Goal: Information Seeking & Learning: Learn about a topic

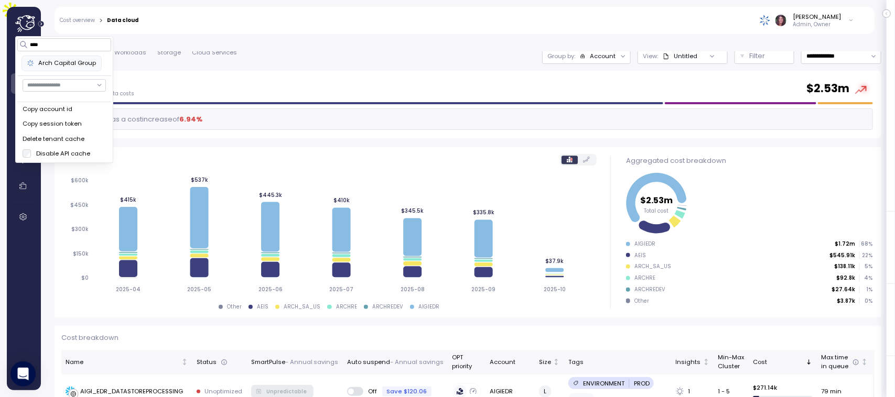
click at [66, 63] on div "Arch Capital Group" at bounding box center [61, 63] width 69 height 9
type input "****"
click at [217, 32] on div "[PERSON_NAME] Admin, Owner" at bounding box center [503, 20] width 716 height 27
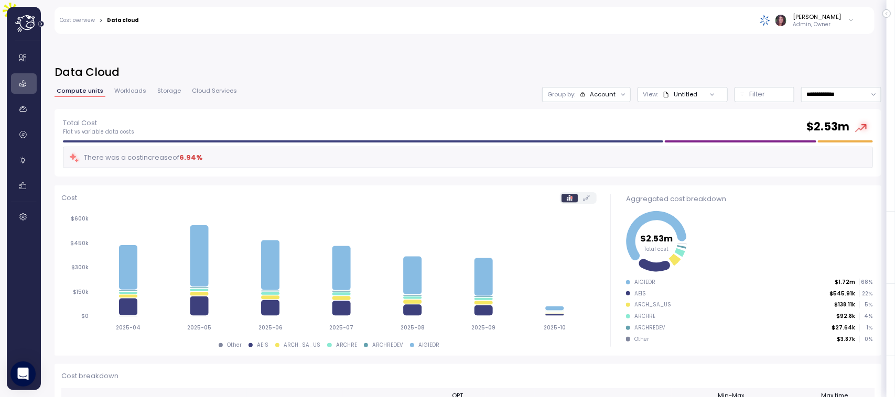
click at [590, 90] on div "Account" at bounding box center [603, 94] width 26 height 8
click at [737, 87] on button "Filter" at bounding box center [765, 94] width 60 height 15
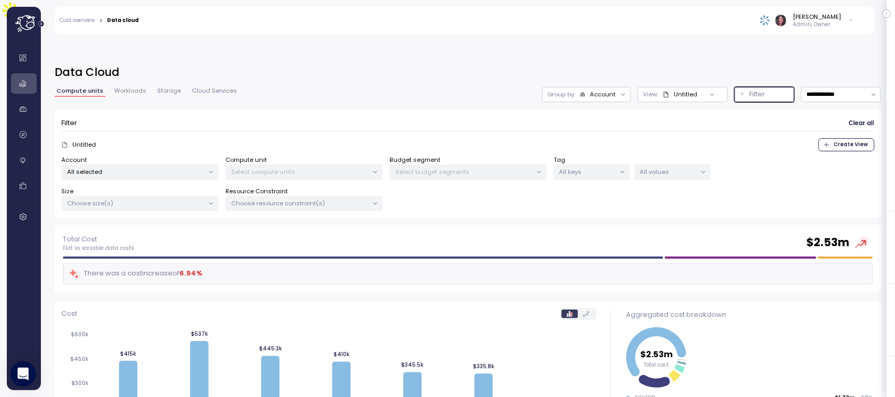
click at [260, 168] on p "Select compute units" at bounding box center [299, 172] width 137 height 8
click at [134, 168] on p "All selected" at bounding box center [135, 172] width 137 height 8
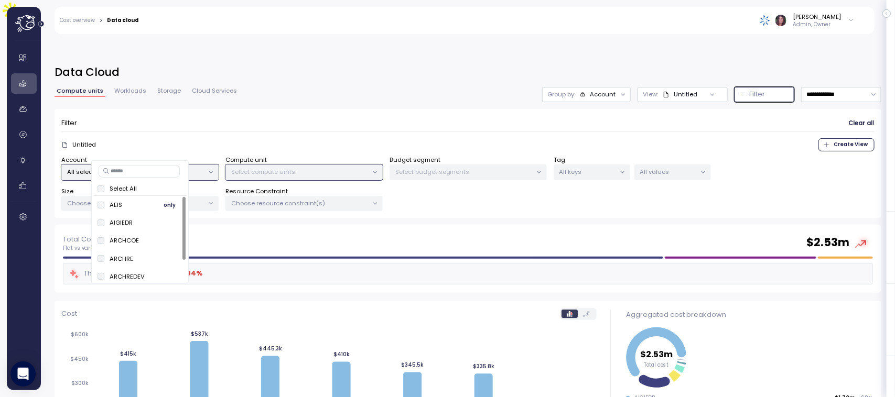
click at [169, 203] on span "only" at bounding box center [170, 205] width 12 height 12
click at [275, 168] on p "Select compute units" at bounding box center [299, 172] width 137 height 8
click at [127, 168] on p "All selected" at bounding box center [135, 172] width 137 height 8
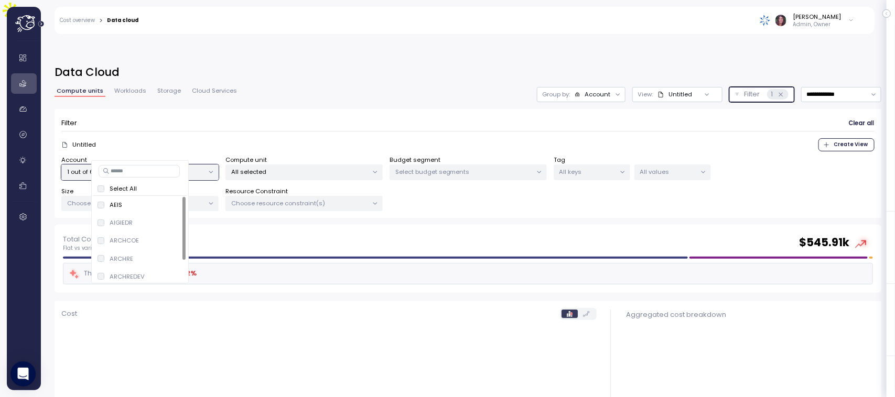
click at [270, 165] on div "All selected" at bounding box center [303, 172] width 157 height 15
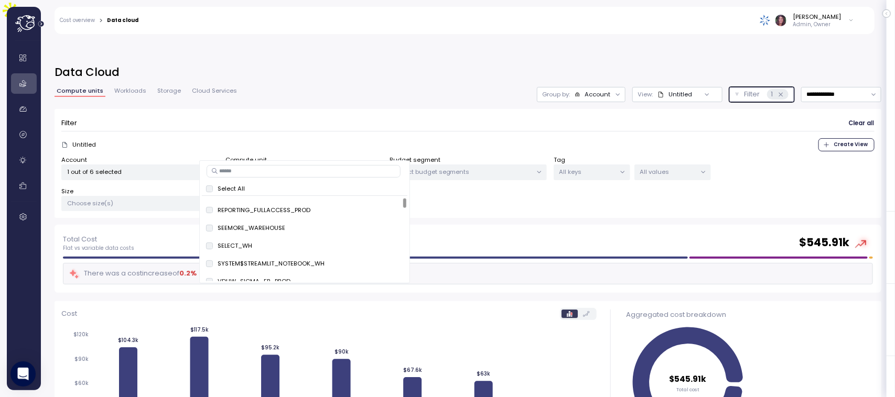
scroll to position [92, 0]
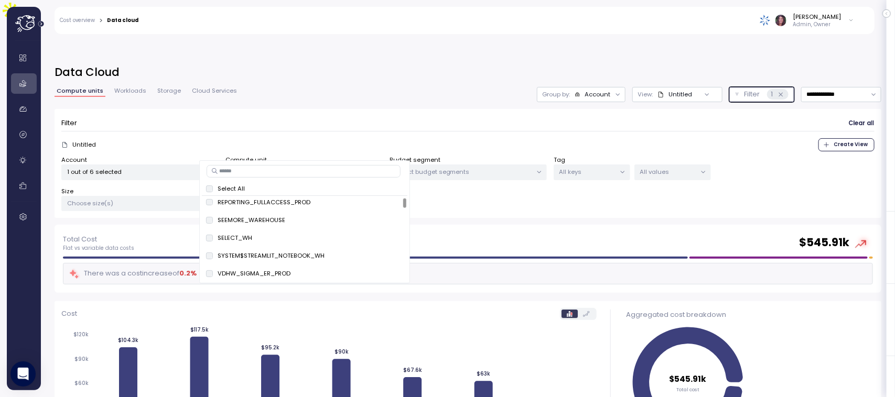
click at [302, 165] on div "All selected" at bounding box center [303, 172] width 157 height 15
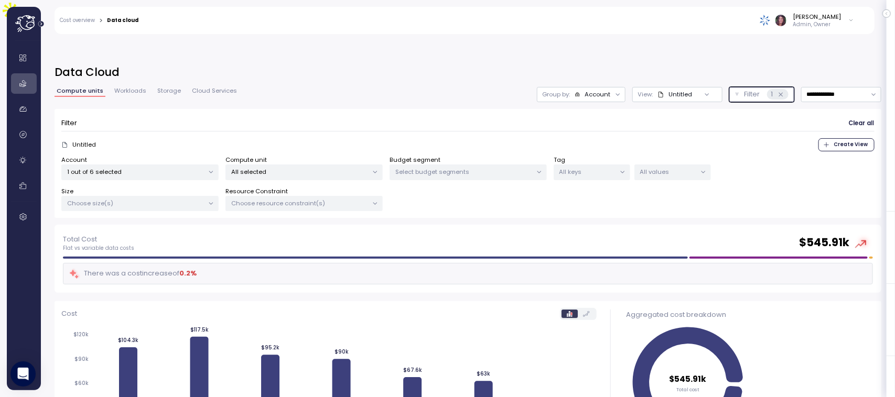
click at [294, 168] on p "All selected" at bounding box center [299, 172] width 137 height 8
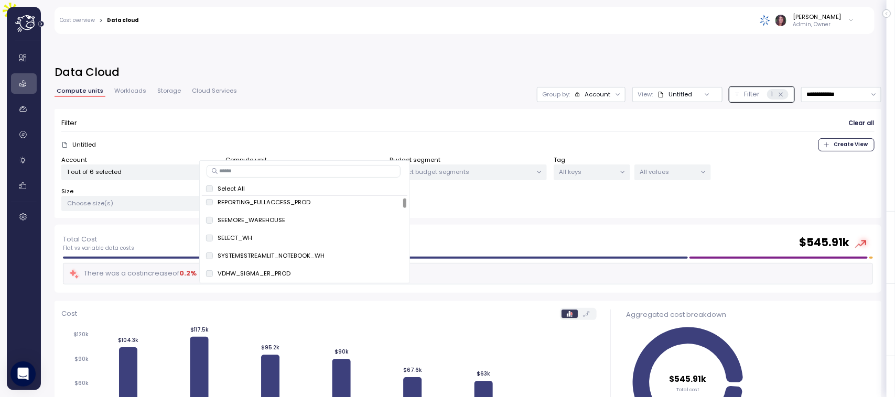
click at [257, 170] on input at bounding box center [304, 171] width 194 height 13
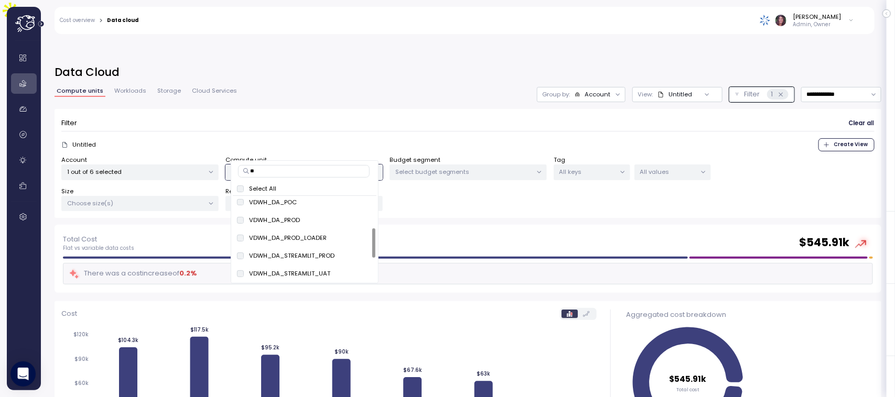
type input "**"
click at [356, 219] on span "only" at bounding box center [359, 220] width 12 height 12
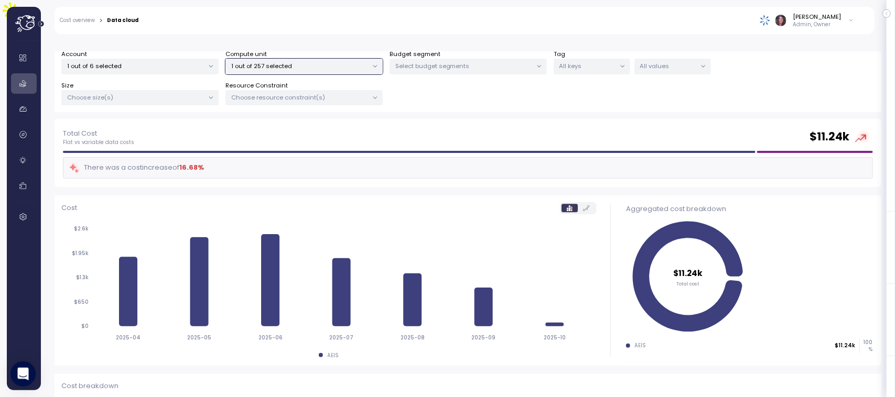
scroll to position [156, 0]
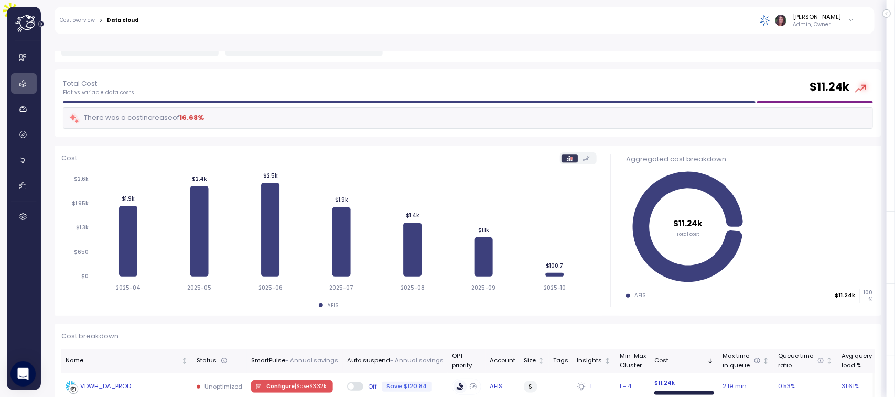
click at [105, 382] on div "VDWH_DA_PROD" at bounding box center [105, 386] width 51 height 9
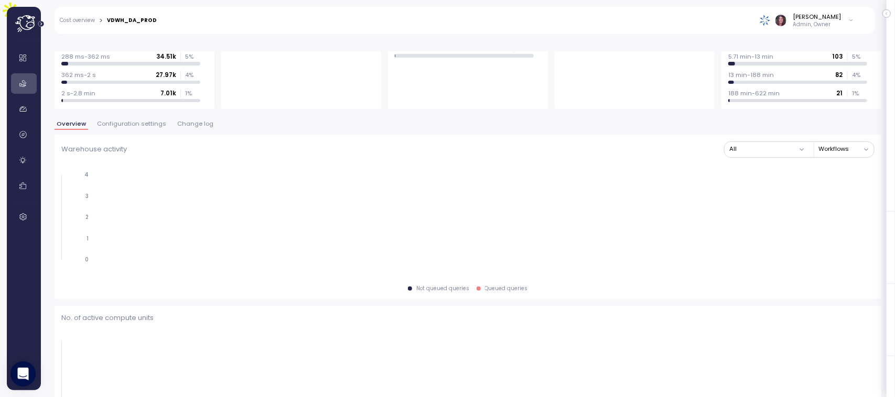
scroll to position [157, 0]
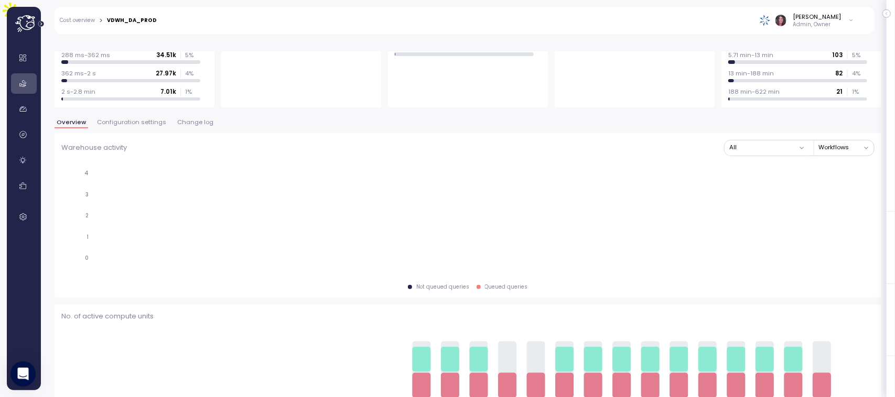
click at [193, 120] on span "Change log" at bounding box center [195, 123] width 36 height 6
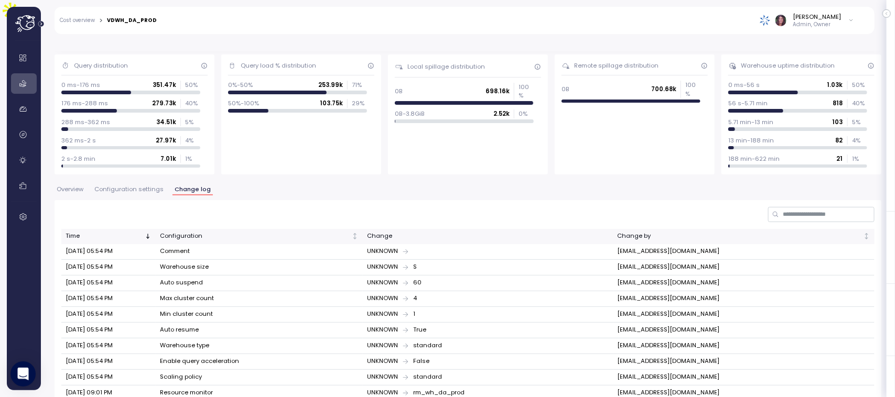
scroll to position [92, 0]
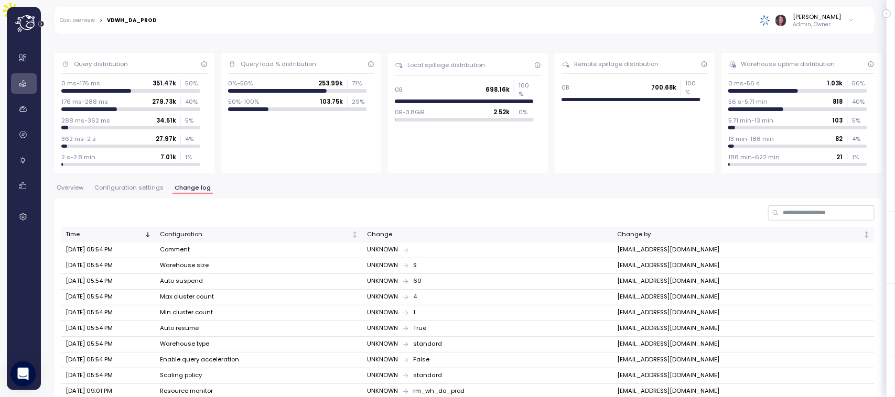
click at [104, 185] on span "Configuration settings" at bounding box center [128, 188] width 69 height 6
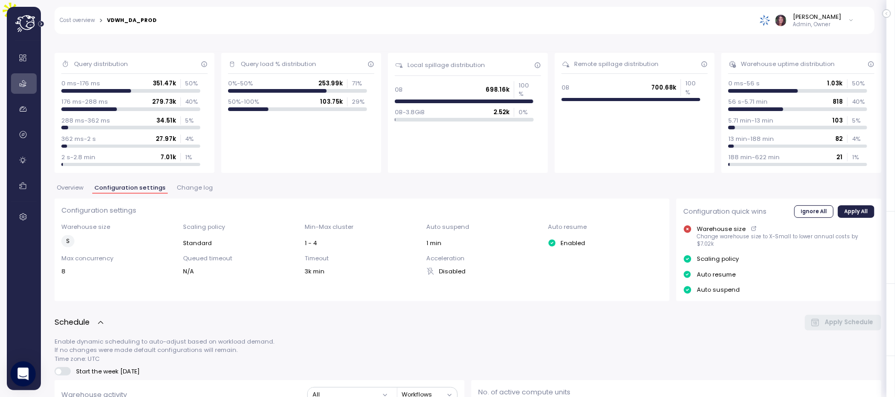
click at [189, 185] on span "Change log" at bounding box center [195, 188] width 36 height 6
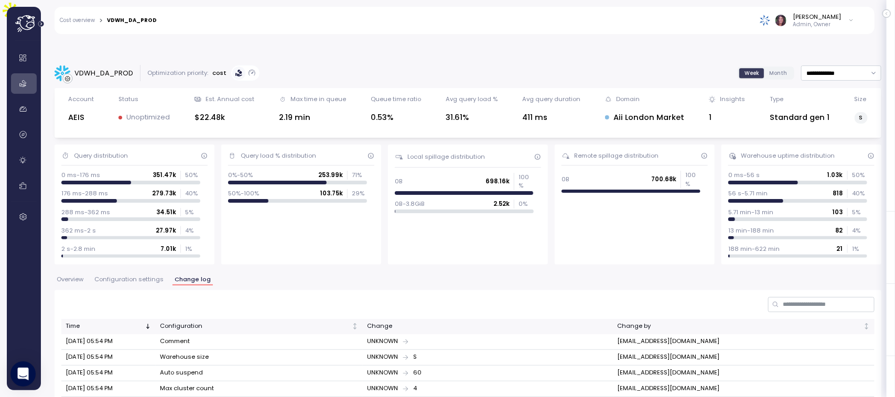
scroll to position [97, 0]
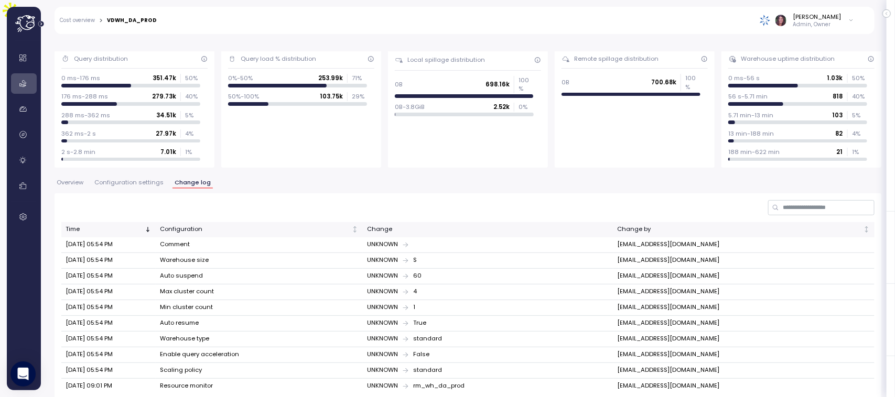
click at [128, 180] on span "Configuration settings" at bounding box center [128, 183] width 69 height 6
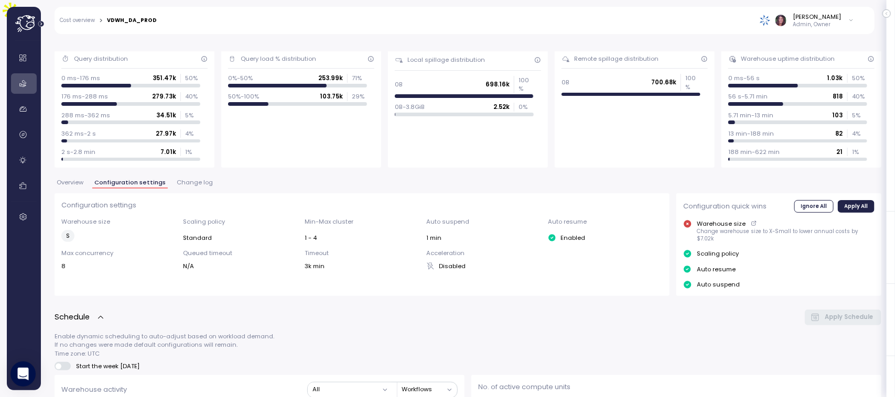
click at [289, 332] on p "Enable dynamic scheduling to auto-adjust based on workload demand. If no change…" at bounding box center [468, 345] width 827 height 26
click at [186, 180] on button "Change log" at bounding box center [195, 184] width 40 height 9
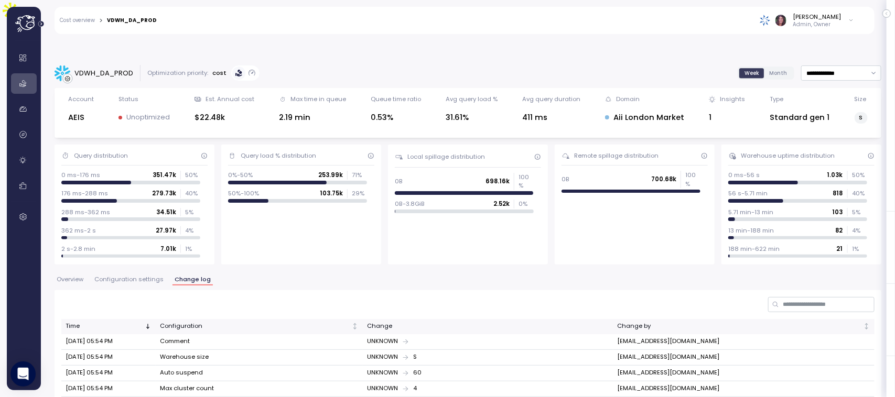
click at [296, 223] on div "Query load % distribution 0%-50% 253.99k 71 % 50%-100% 103.75k 29 %" at bounding box center [301, 205] width 160 height 120
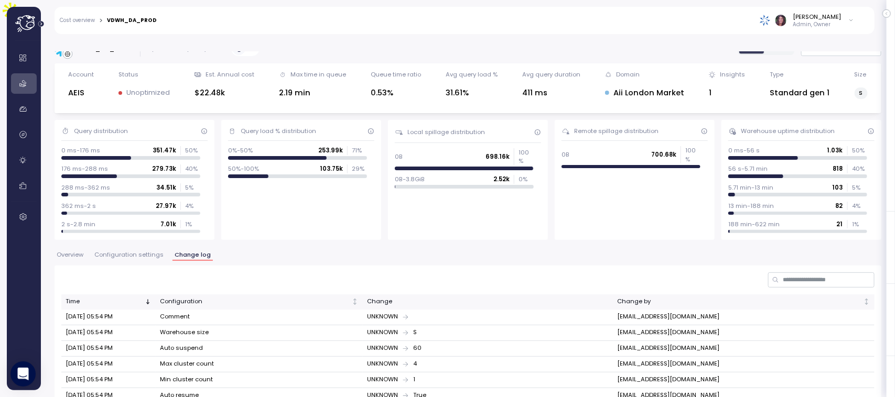
scroll to position [25, 0]
click at [130, 252] on span "Configuration settings" at bounding box center [128, 255] width 69 height 6
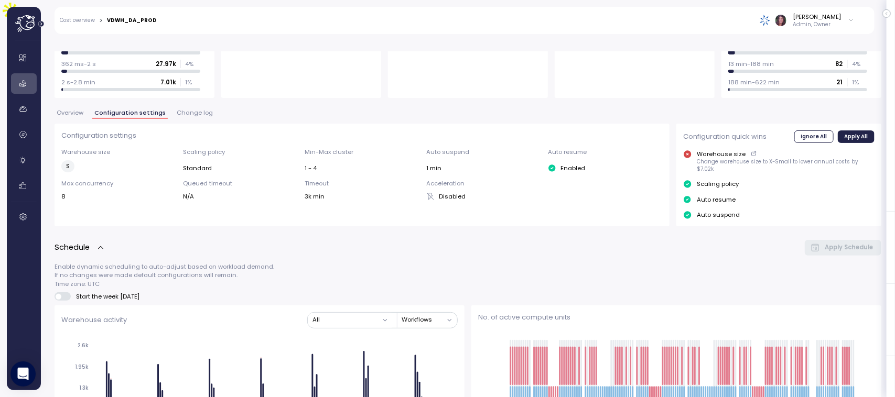
scroll to position [168, 0]
click at [195, 109] on div "Overview Configuration settings Change log" at bounding box center [468, 116] width 827 height 14
click at [192, 109] on span "Change log" at bounding box center [195, 112] width 36 height 6
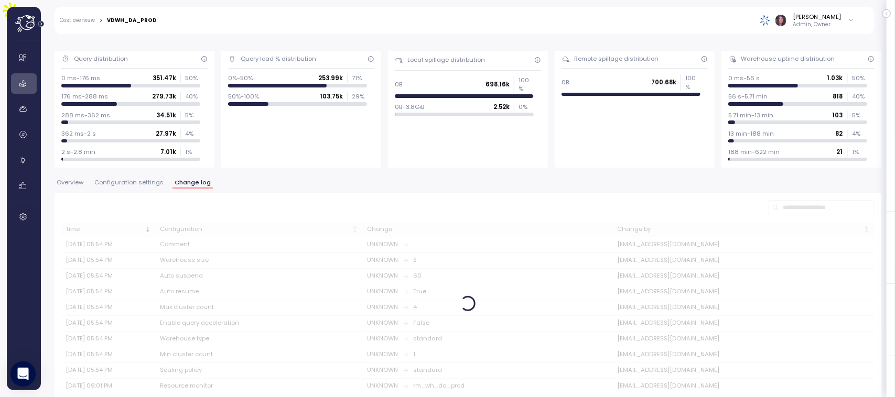
scroll to position [98, 0]
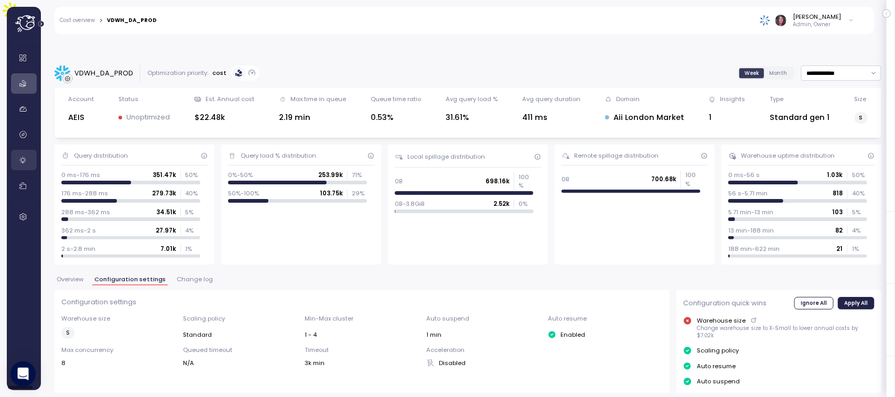
click at [18, 159] on icon at bounding box center [23, 160] width 10 height 10
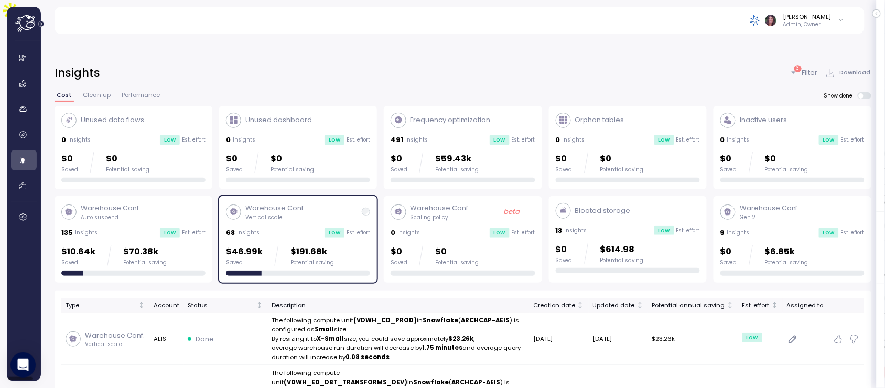
click at [126, 214] on p "Auto suspend" at bounding box center [111, 217] width 60 height 7
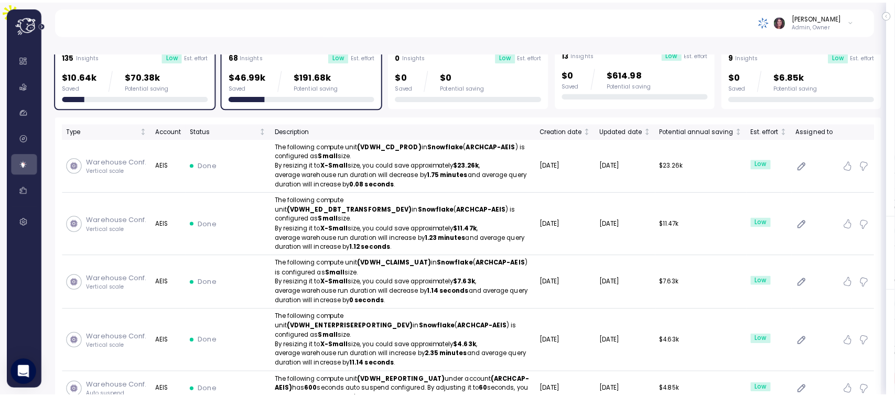
scroll to position [178, 0]
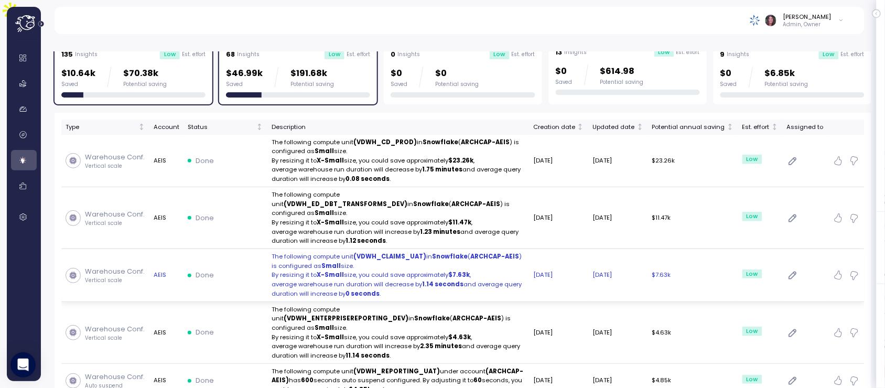
click at [343, 271] on p "By resizing it to X-Small size, you could save approximately $7.63k ," at bounding box center [398, 275] width 253 height 9
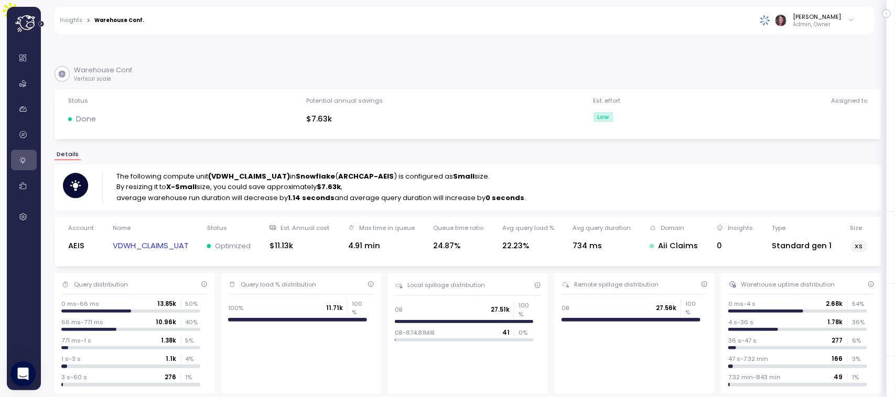
click at [160, 240] on link "VDWH_CLAIMS_UAT" at bounding box center [151, 246] width 76 height 12
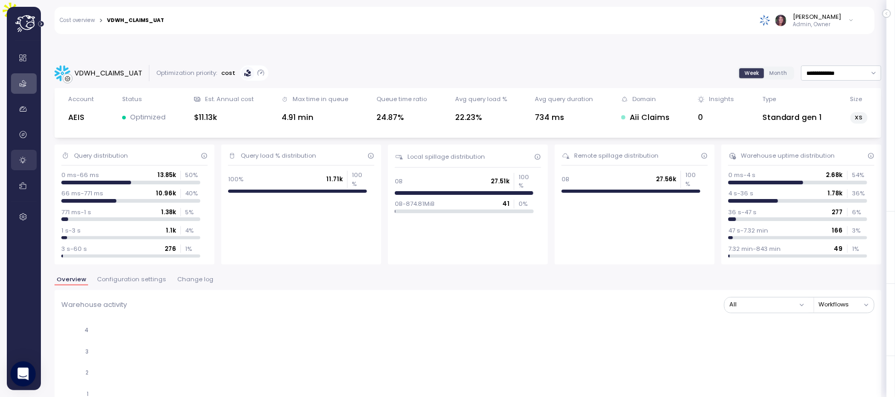
click at [185, 277] on span "Change log" at bounding box center [195, 280] width 36 height 6
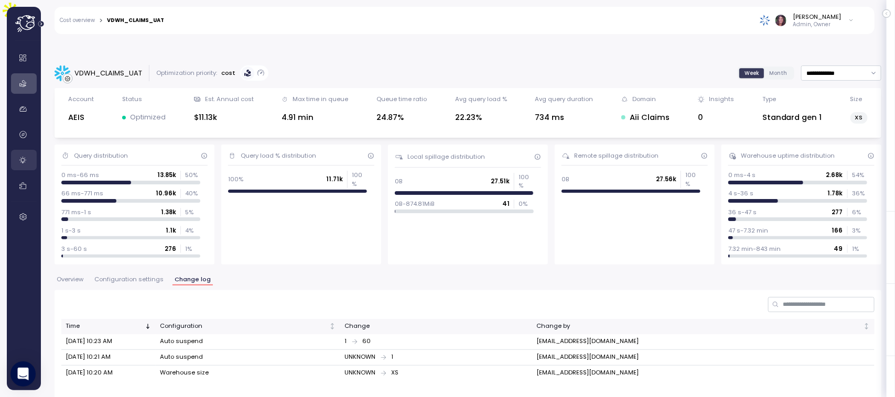
click at [136, 277] on div "Overview Configuration settings Change log" at bounding box center [468, 284] width 827 height 14
click at [135, 277] on span "Configuration settings" at bounding box center [128, 280] width 69 height 6
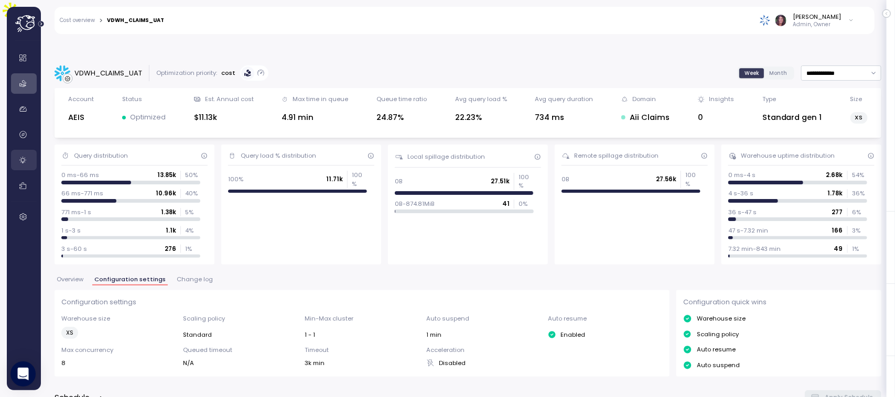
click at [74, 277] on span "Overview" at bounding box center [70, 280] width 27 height 6
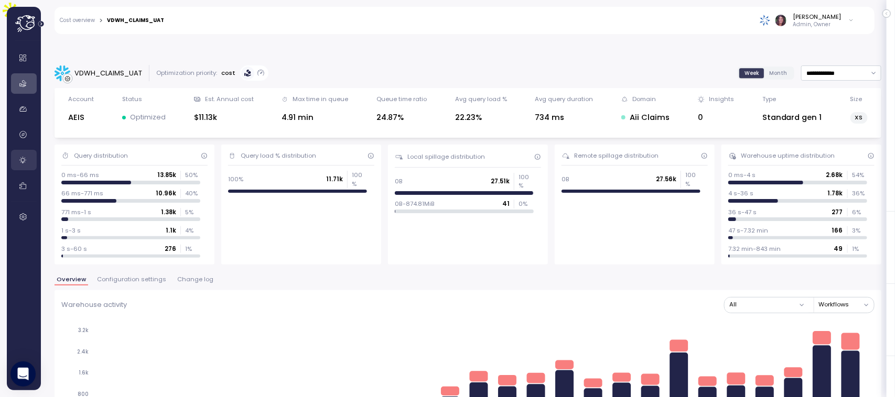
click at [124, 277] on span "Configuration settings" at bounding box center [131, 280] width 69 height 6
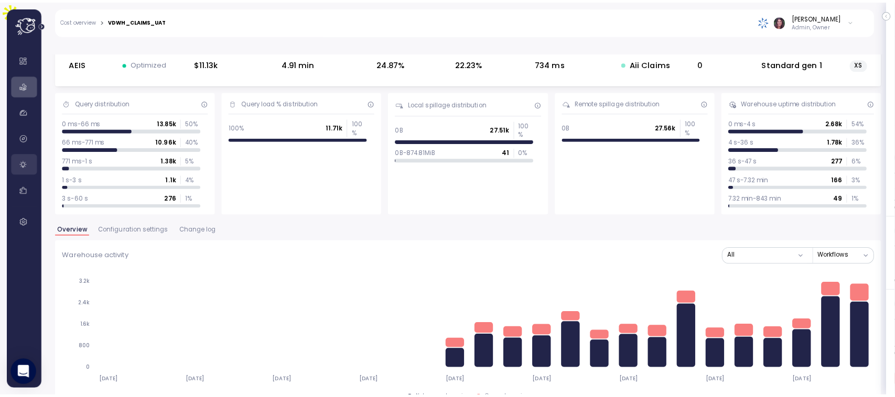
scroll to position [54, 0]
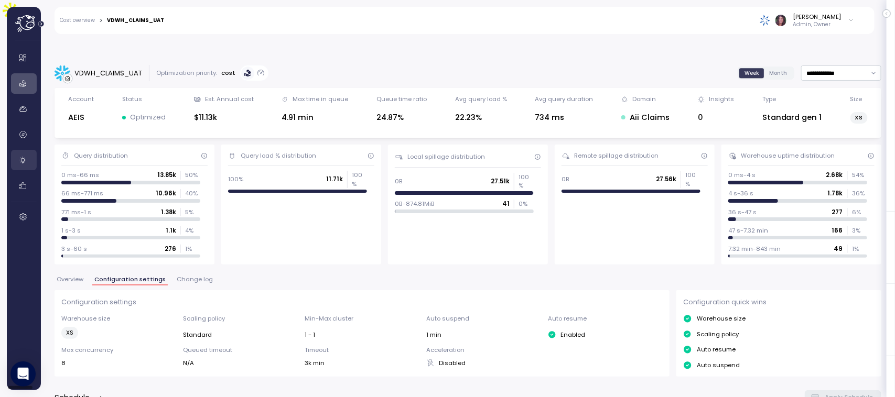
click at [28, 159] on link at bounding box center [24, 160] width 26 height 20
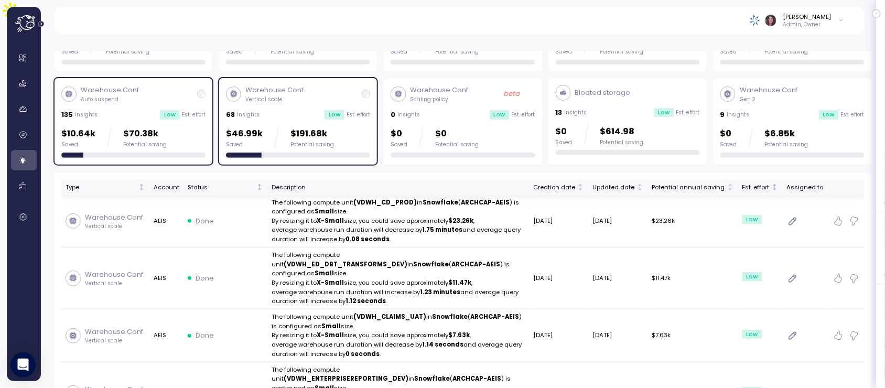
scroll to position [123, 0]
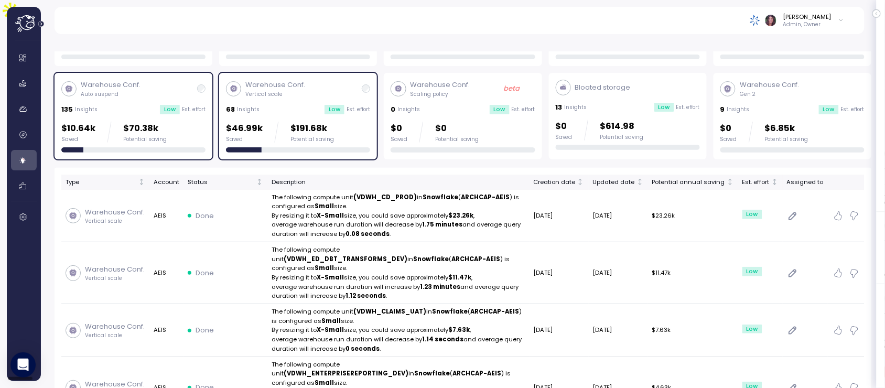
click at [135, 93] on div "Warehouse Conf. Auto suspend 135 Insights Low Est. effort $10.64k Saved $70.38k…" at bounding box center [133, 116] width 144 height 72
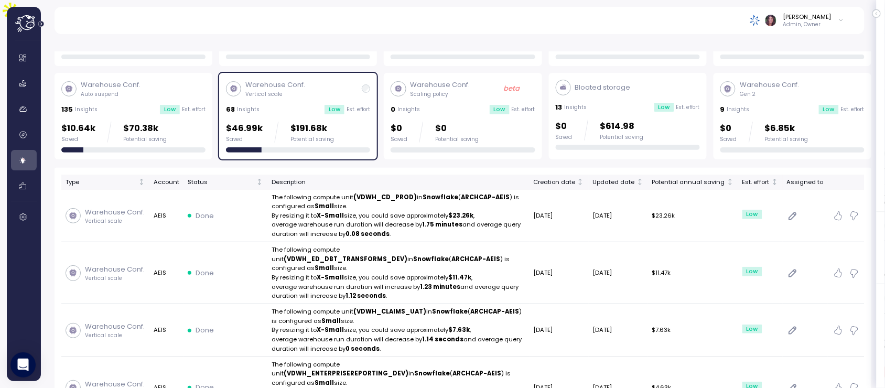
click at [135, 93] on div "Warehouse Conf. Auto suspend 135 Insights Low Est. effort $10.64k Saved $70.38k…" at bounding box center [133, 116] width 144 height 72
click at [360, 91] on div "Warehouse Conf. Vertical scale 68 Insights Low Est. effort $46.99k Saved $191.6…" at bounding box center [298, 116] width 144 height 72
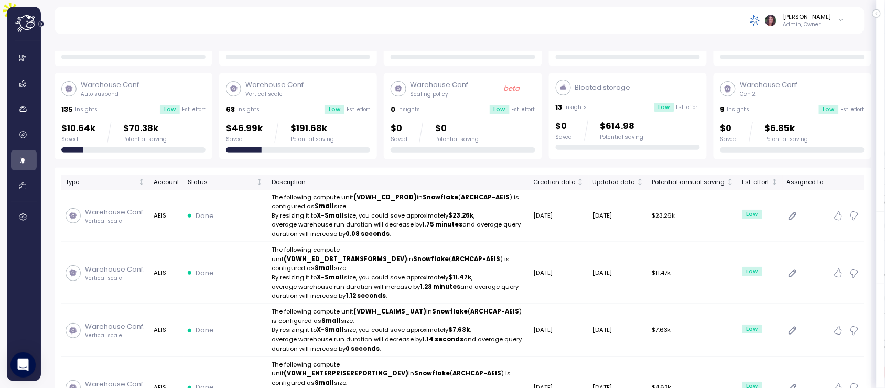
click at [155, 104] on div "135 Insights Low Est. effort" at bounding box center [133, 109] width 144 height 10
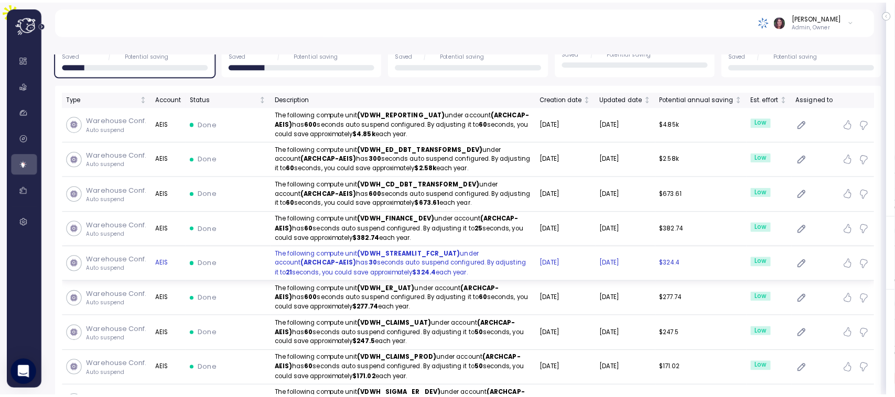
scroll to position [210, 0]
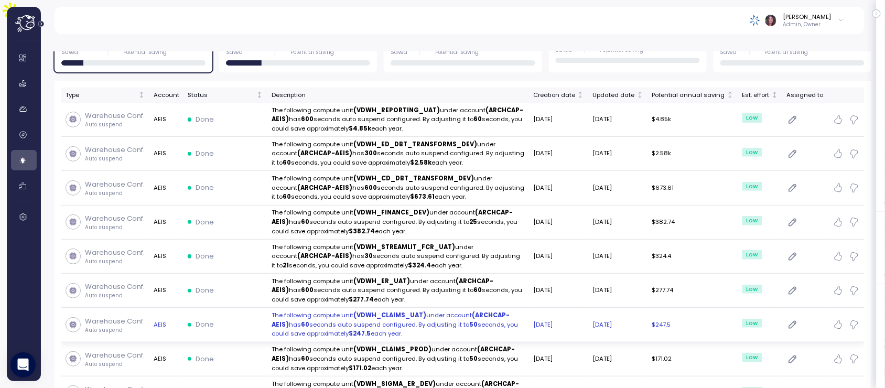
click at [417, 316] on td "The following compute unit (VDWH_CLAIMS_UAT) under account (ARCHCAP-AEIS) has 6…" at bounding box center [398, 325] width 262 height 34
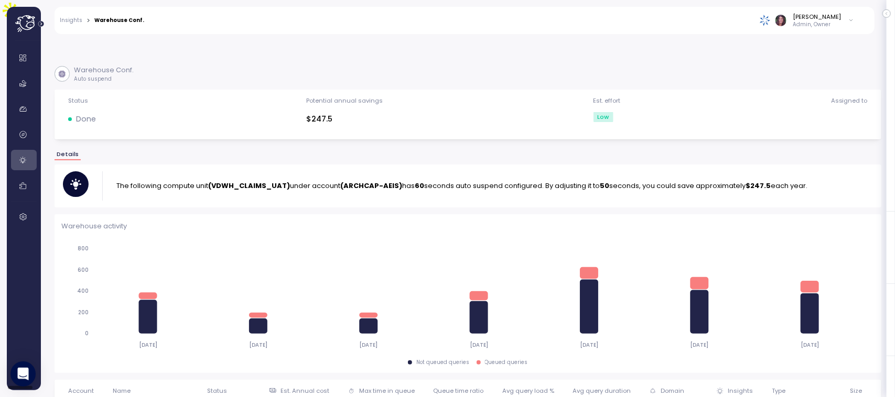
click at [23, 151] on link at bounding box center [24, 160] width 26 height 20
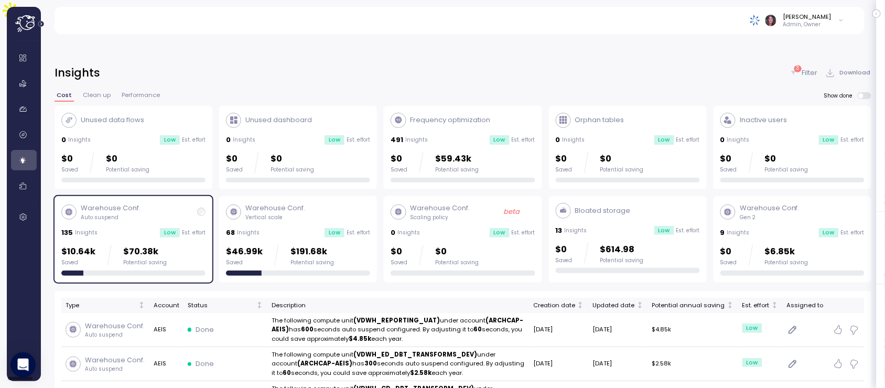
click at [814, 68] on p "Filter" at bounding box center [810, 73] width 16 height 10
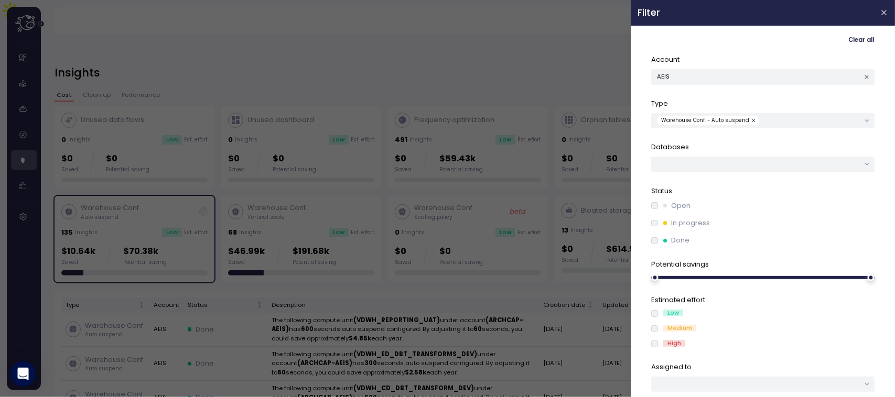
click at [535, 42] on div at bounding box center [447, 198] width 895 height 397
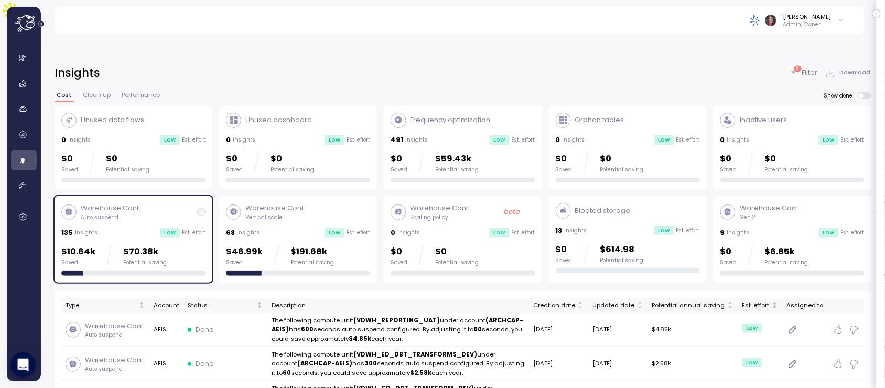
click at [819, 65] on div "3 Filter Download" at bounding box center [831, 72] width 82 height 15
click at [810, 68] on p "Filter" at bounding box center [810, 73] width 16 height 10
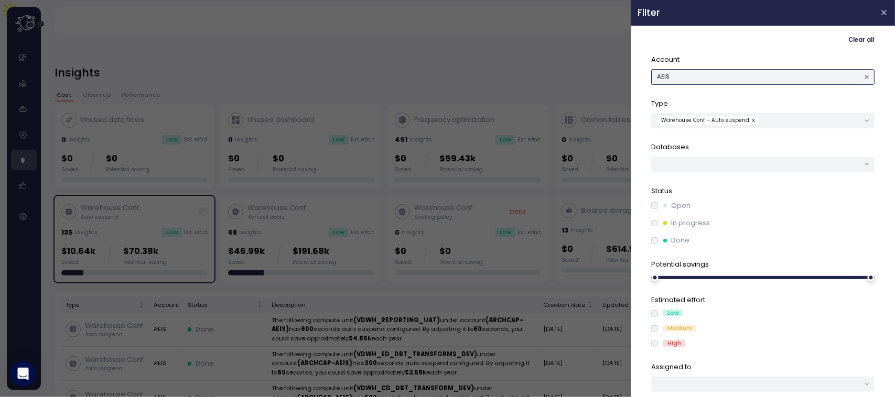
click at [756, 82] on button "AEIS" at bounding box center [762, 76] width 223 height 15
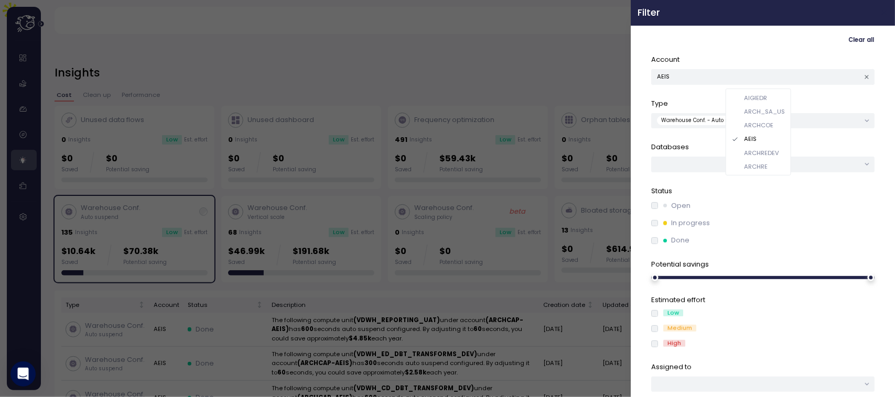
click at [878, 14] on button "button" at bounding box center [884, 13] width 12 height 12
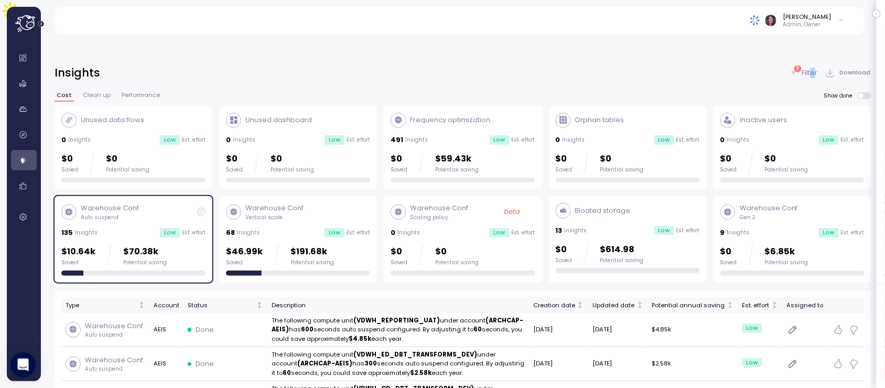
click at [813, 68] on p "Filter" at bounding box center [810, 73] width 16 height 10
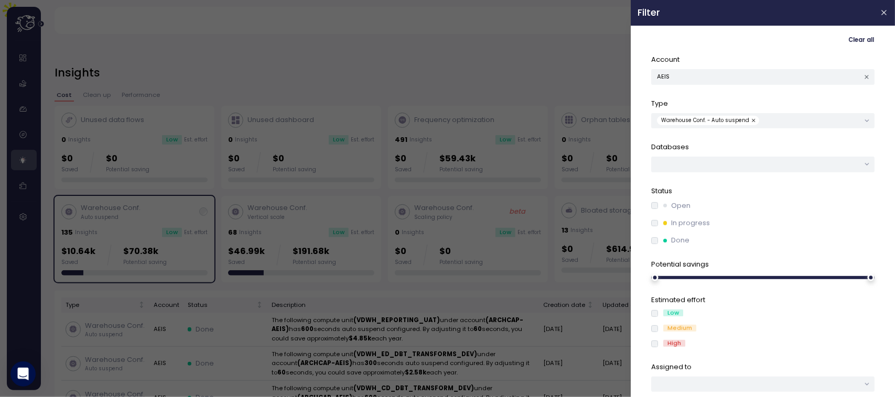
click at [750, 119] on button "button" at bounding box center [754, 120] width 10 height 9
click at [733, 77] on button "AEIS" at bounding box center [762, 76] width 223 height 15
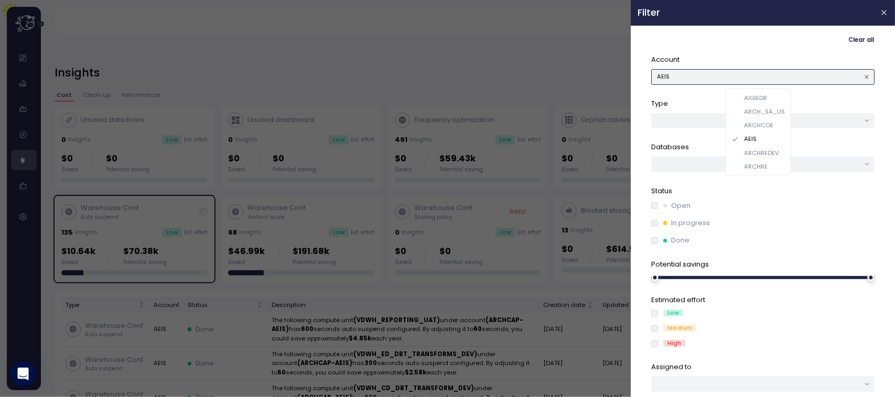
click at [772, 111] on div "ARCH_SA_US" at bounding box center [764, 112] width 41 height 8
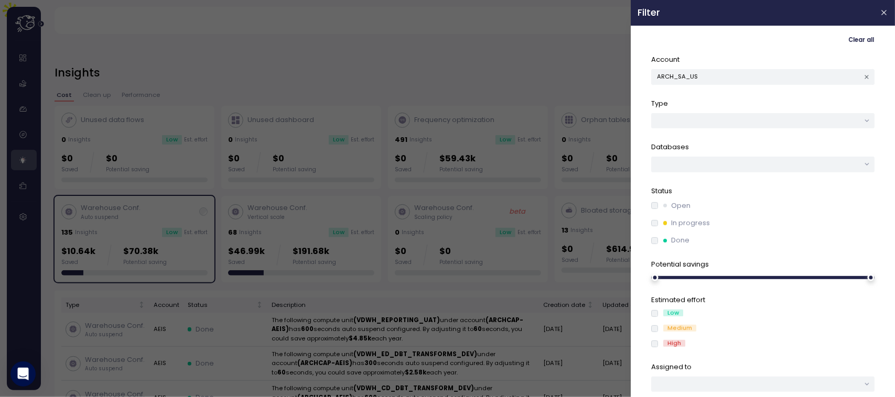
click at [549, 70] on div at bounding box center [447, 198] width 895 height 397
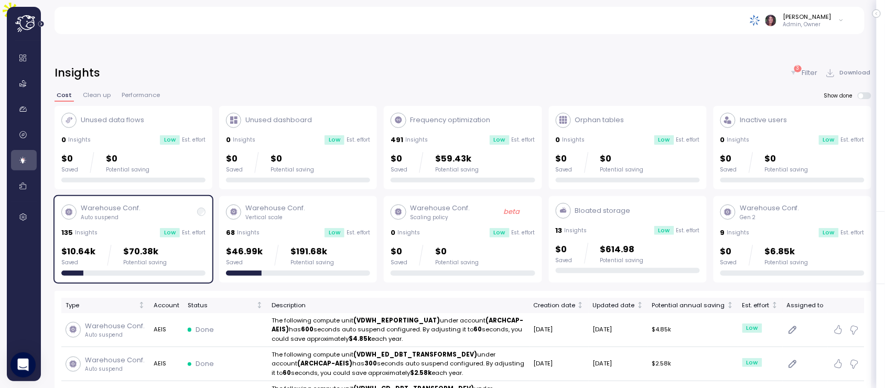
click at [470, 13] on div "[PERSON_NAME] Admin, Owner" at bounding box center [459, 20] width 784 height 27
click at [809, 68] on p "Filter" at bounding box center [810, 73] width 16 height 10
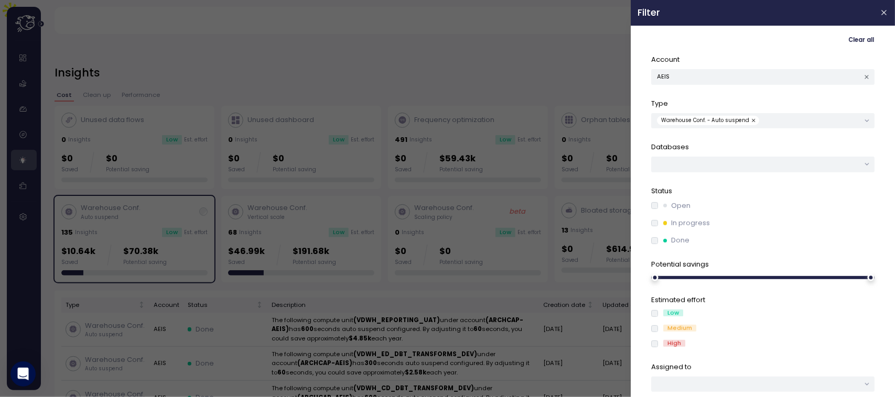
click at [655, 210] on div "Open" at bounding box center [762, 206] width 223 height 10
click at [655, 205] on div "Open" at bounding box center [762, 206] width 223 height 10
click at [753, 121] on button "button" at bounding box center [754, 120] width 10 height 9
click at [713, 80] on button "AEIS" at bounding box center [762, 76] width 223 height 15
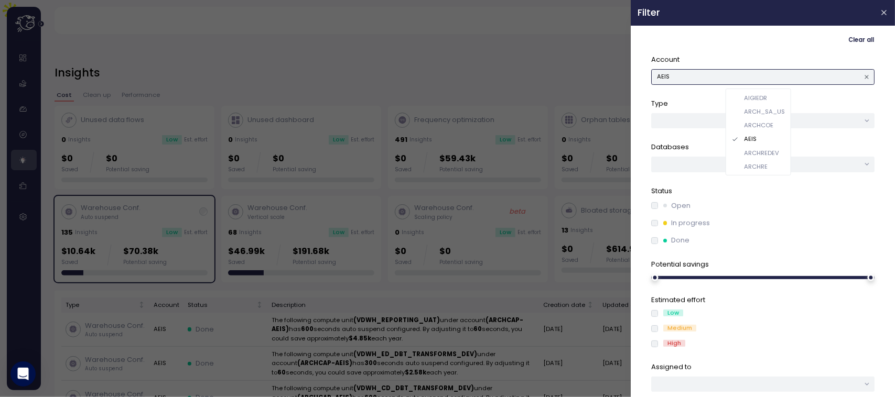
click at [772, 105] on div "ARCH_SA_US" at bounding box center [758, 112] width 61 height 14
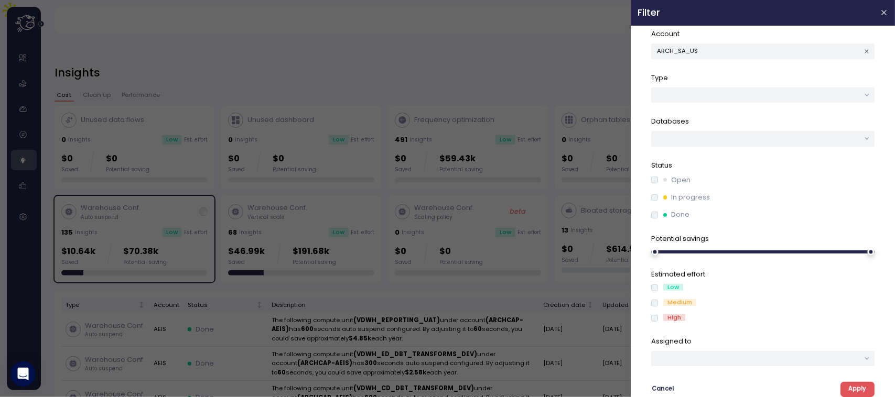
click at [848, 389] on span "Apply" at bounding box center [857, 390] width 18 height 14
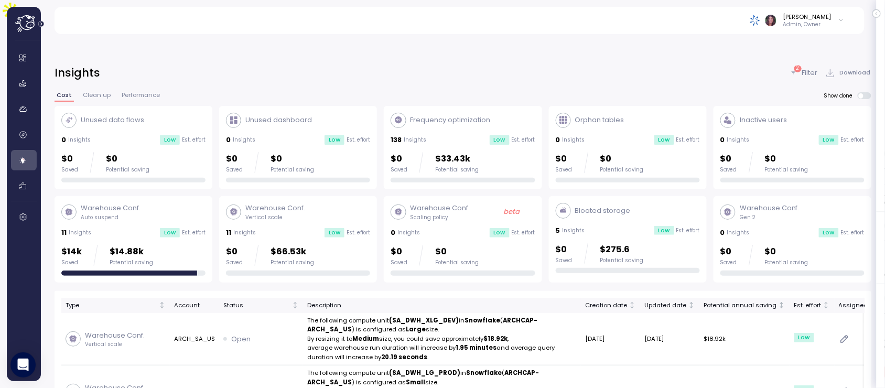
click at [808, 68] on p "Filter" at bounding box center [810, 73] width 16 height 10
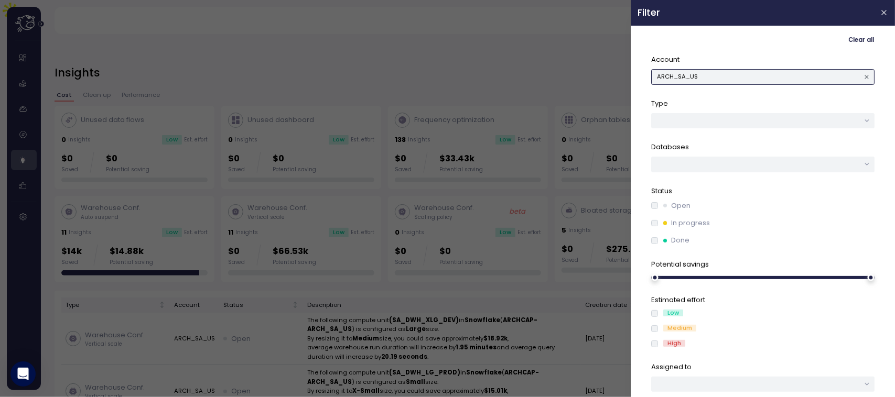
click at [750, 78] on button "ARCH_SA_US" at bounding box center [762, 76] width 223 height 15
click at [773, 151] on div "ARCHREDEV" at bounding box center [761, 153] width 35 height 8
click at [494, 54] on div at bounding box center [447, 198] width 895 height 397
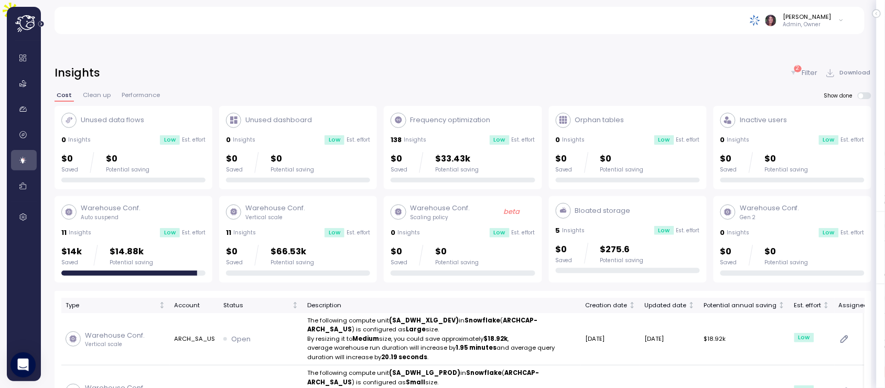
click at [813, 68] on p "Filter" at bounding box center [810, 73] width 16 height 10
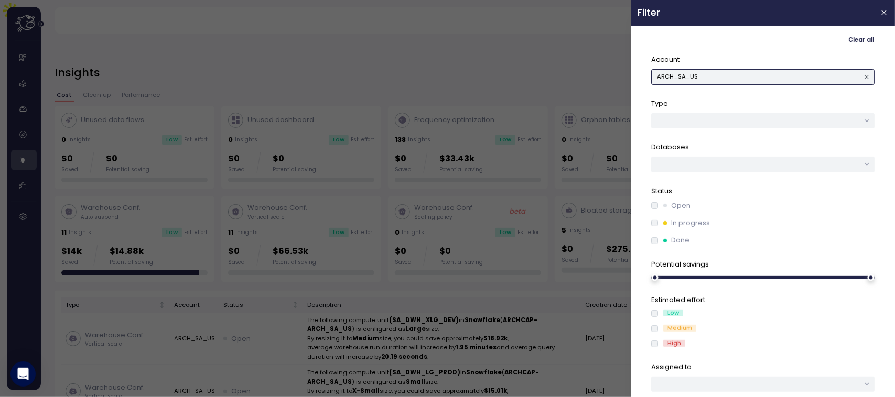
click at [716, 71] on button "ARCH_SA_US" at bounding box center [762, 76] width 223 height 15
click at [771, 165] on div "ARCHRE" at bounding box center [758, 167] width 53 height 8
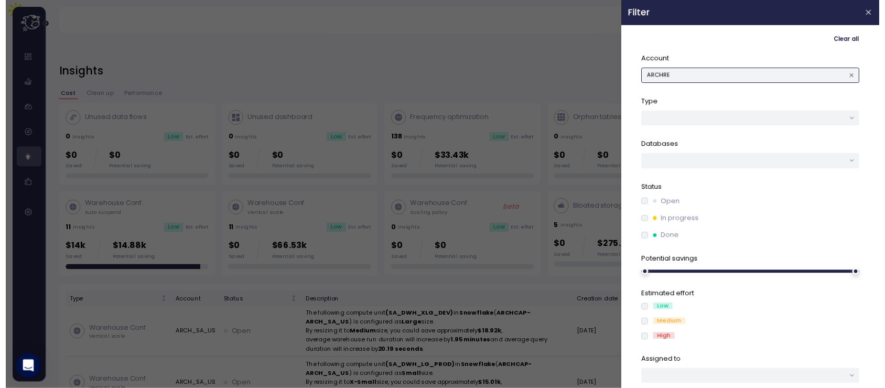
scroll to position [27, 0]
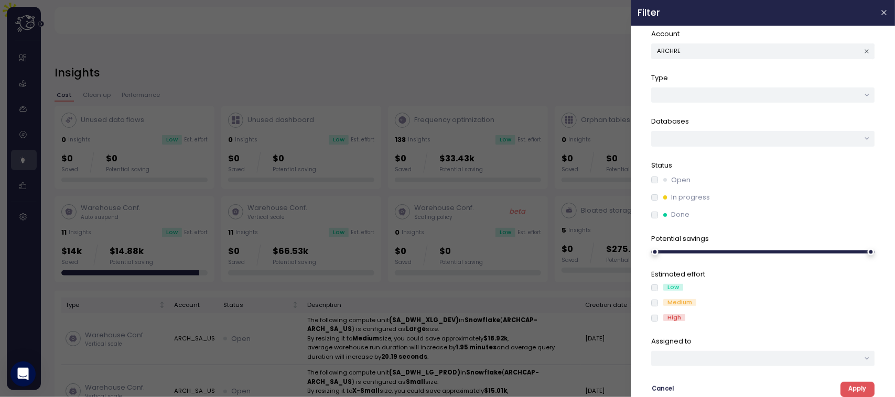
drag, startPoint x: 845, startPoint y: 388, endPoint x: 483, endPoint y: 9, distance: 524.1
click at [848, 388] on span "Apply" at bounding box center [857, 390] width 18 height 14
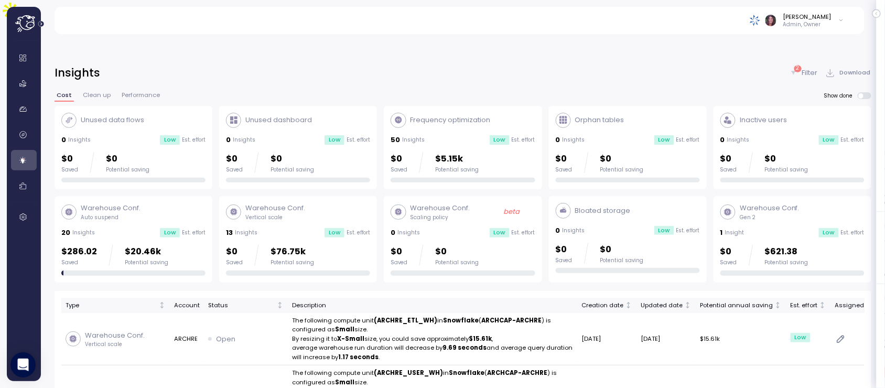
click at [809, 51] on div "Insights 2 Filter Download Cost Clean up Performance Show done Unused data flow…" at bounding box center [463, 231] width 844 height 361
click at [808, 68] on p "Filter" at bounding box center [810, 73] width 16 height 10
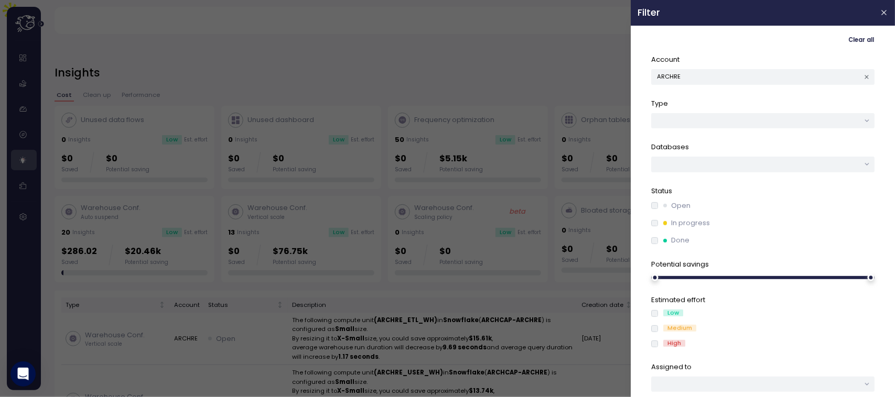
click at [526, 42] on div at bounding box center [447, 198] width 895 height 397
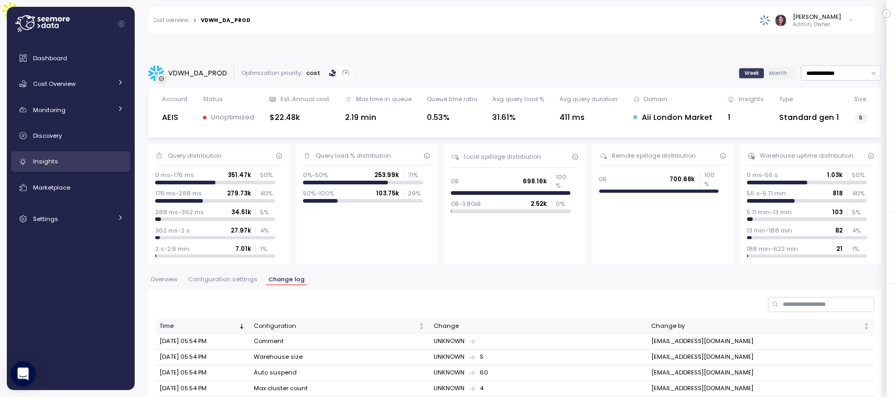
click at [64, 164] on div "Insights" at bounding box center [78, 161] width 91 height 10
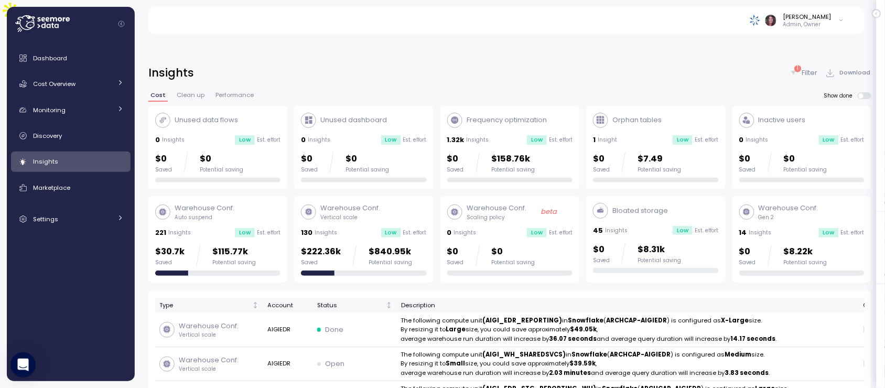
click at [814, 68] on p "Filter" at bounding box center [810, 73] width 16 height 10
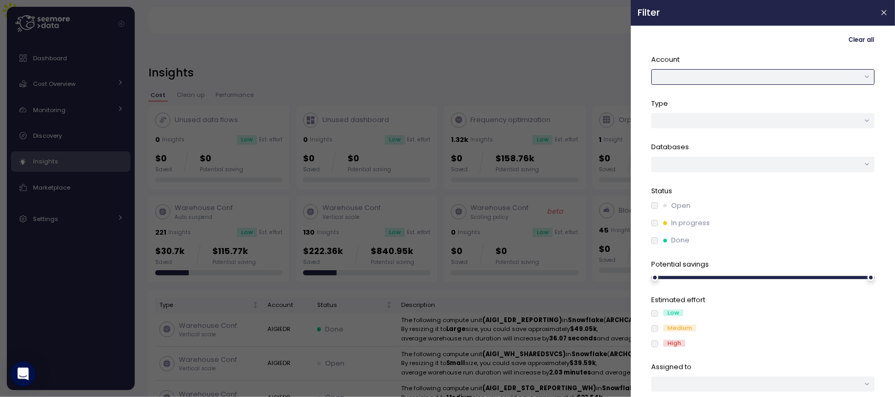
click at [745, 77] on button "button" at bounding box center [762, 76] width 223 height 15
click at [759, 135] on div "AEIS" at bounding box center [758, 139] width 53 height 8
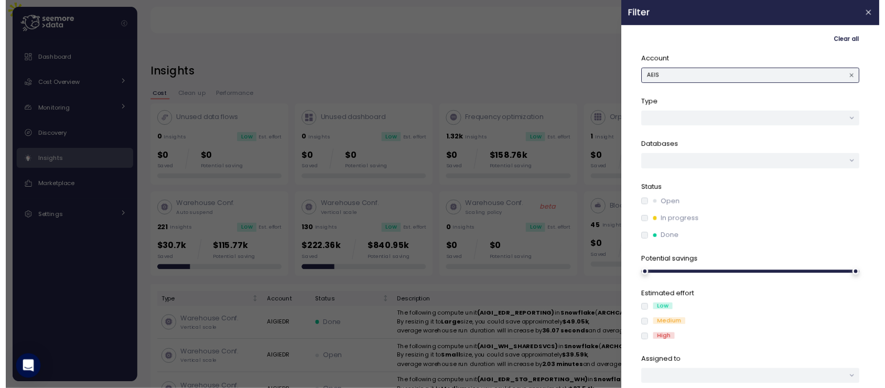
scroll to position [27, 0]
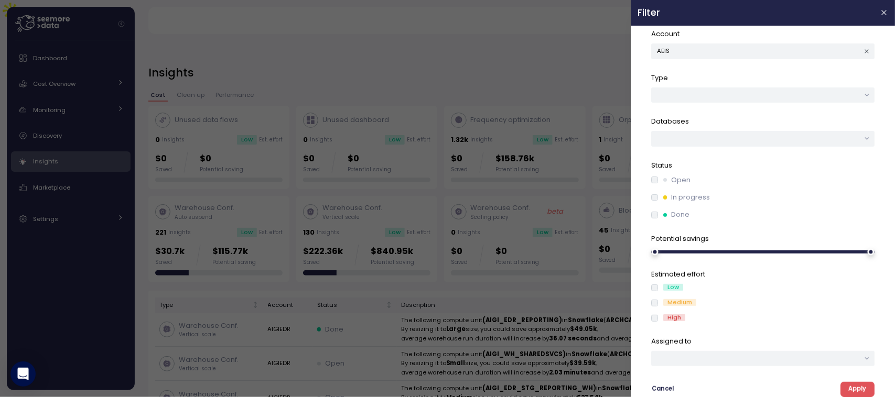
click at [848, 386] on span "Apply" at bounding box center [857, 390] width 18 height 14
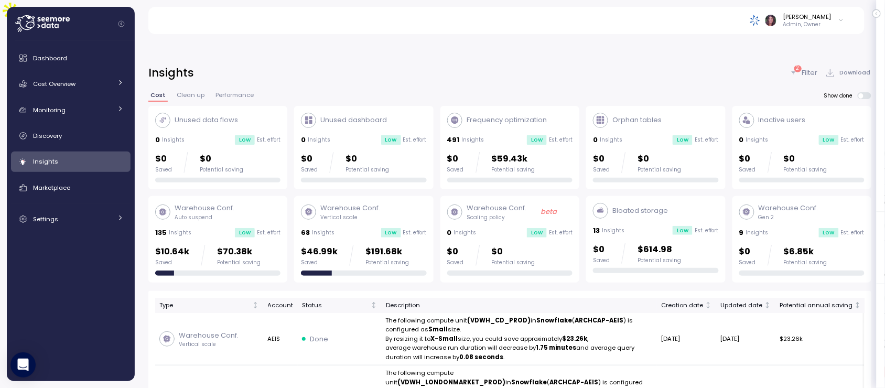
click at [803, 68] on p "Filter" at bounding box center [810, 73] width 16 height 10
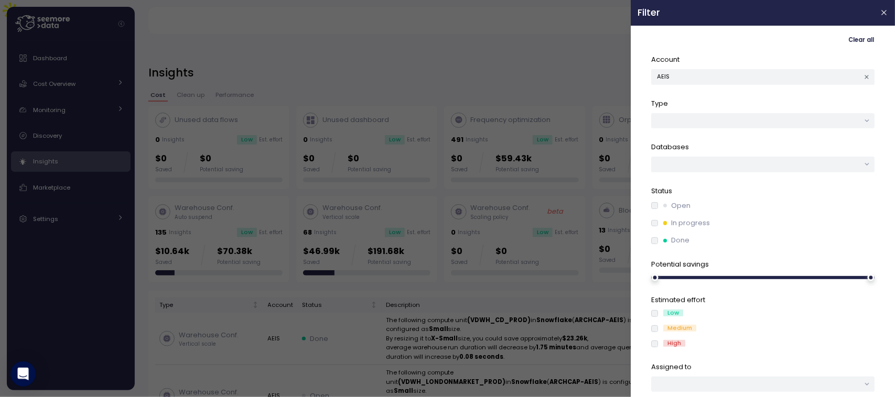
click at [481, 34] on div at bounding box center [447, 198] width 895 height 397
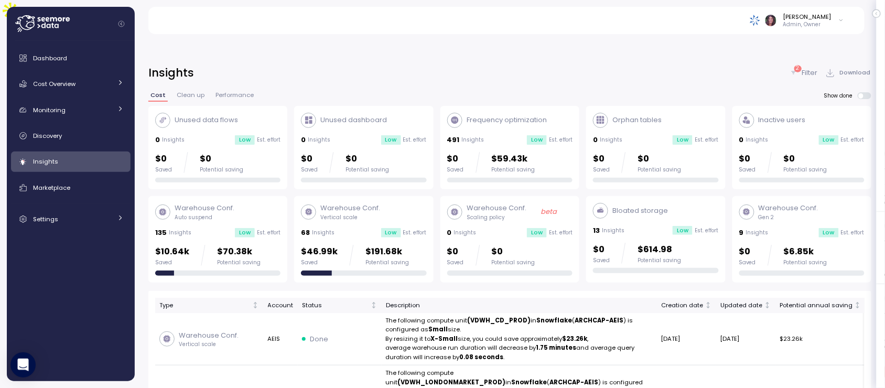
click at [805, 68] on p "Filter" at bounding box center [810, 73] width 16 height 10
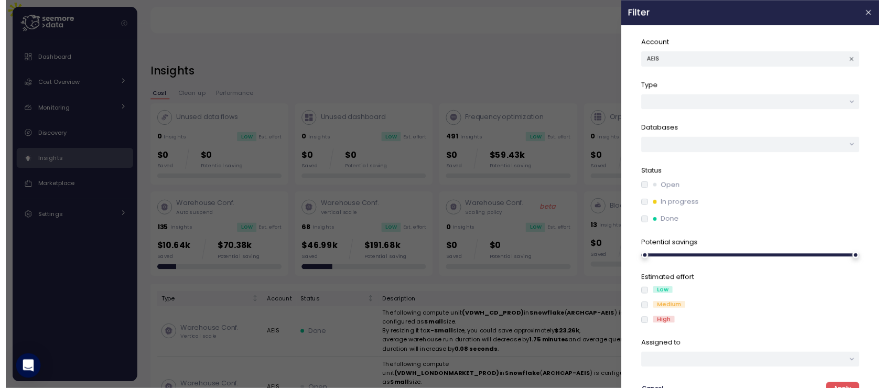
scroll to position [27, 0]
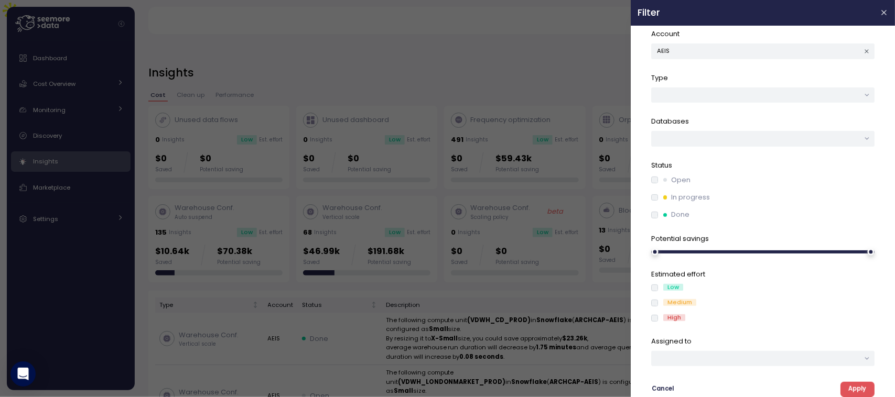
click at [850, 392] on span "Apply" at bounding box center [857, 390] width 18 height 14
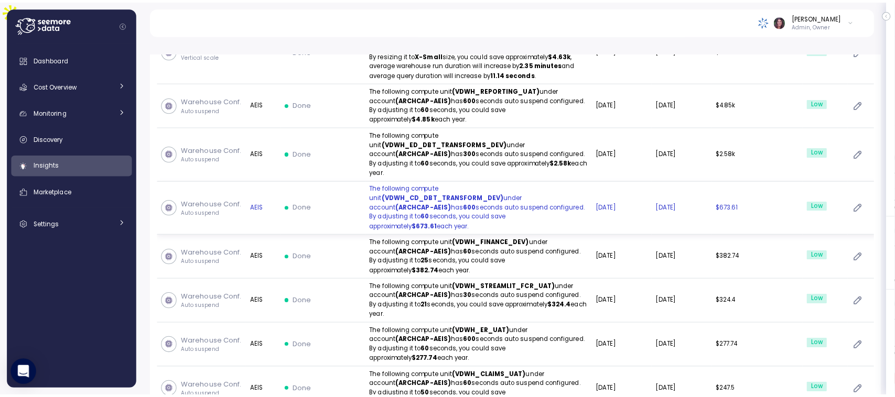
scroll to position [480, 0]
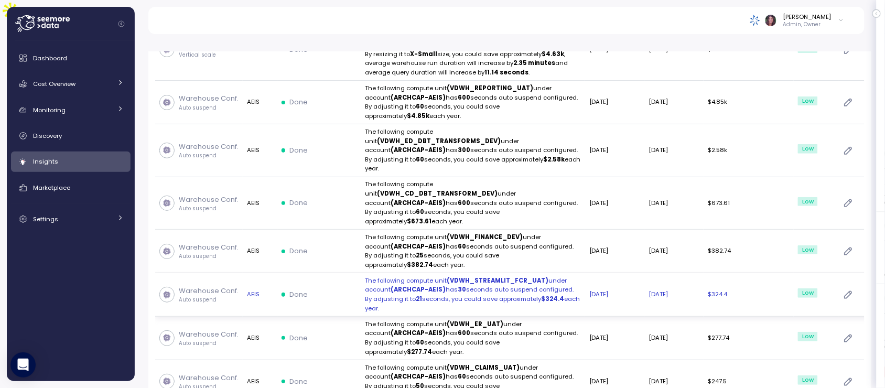
click at [585, 261] on td "[DATE]" at bounding box center [614, 252] width 59 height 44
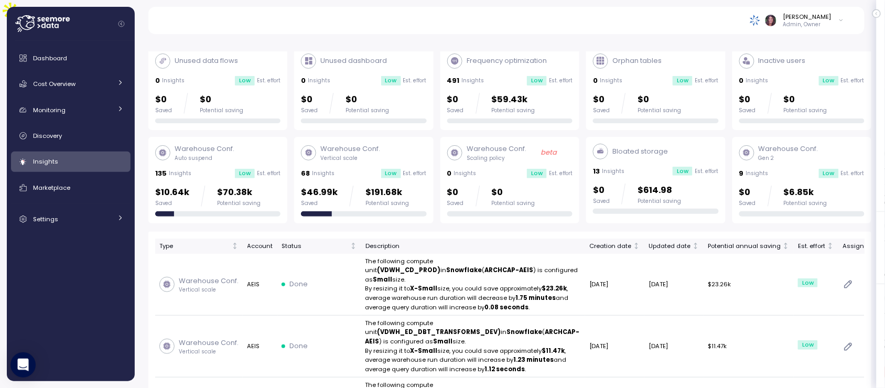
scroll to position [60, 0]
click at [350, 167] on div "68 Insights Low Est. effort" at bounding box center [363, 172] width 125 height 10
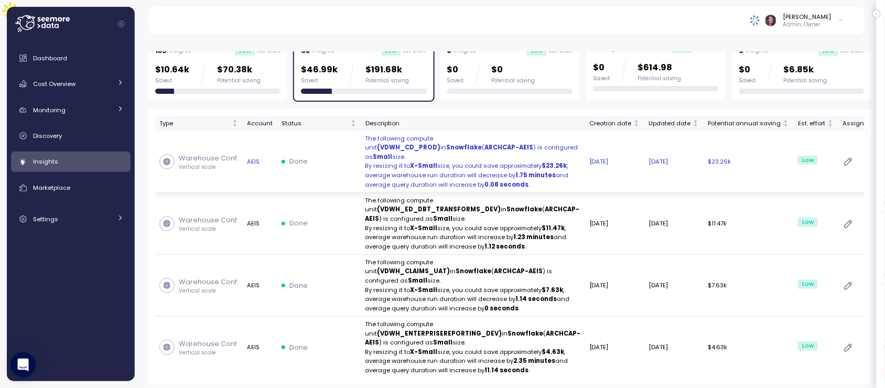
scroll to position [227, 0]
